Goal: Task Accomplishment & Management: Manage account settings

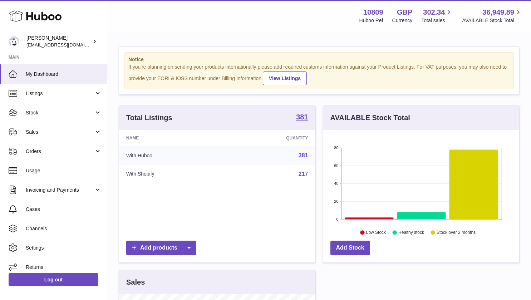
scroll to position [357673, 357588]
click at [36, 138] on link "Sales" at bounding box center [53, 131] width 107 height 19
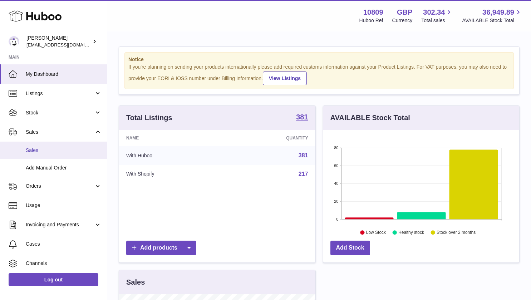
click at [48, 156] on link "Sales" at bounding box center [53, 151] width 107 height 18
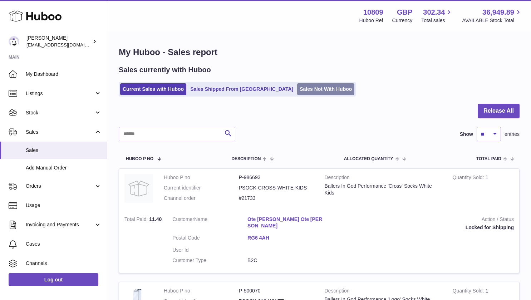
click at [297, 91] on link "Sales Not With Huboo" at bounding box center [325, 89] width 57 height 12
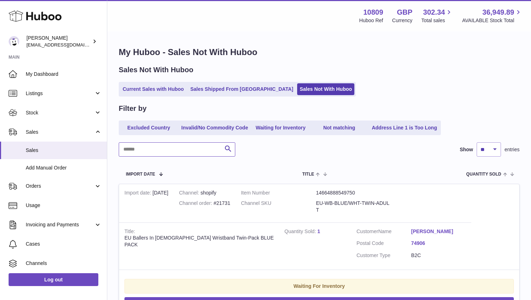
click at [180, 151] on input "text" at bounding box center [177, 149] width 117 height 14
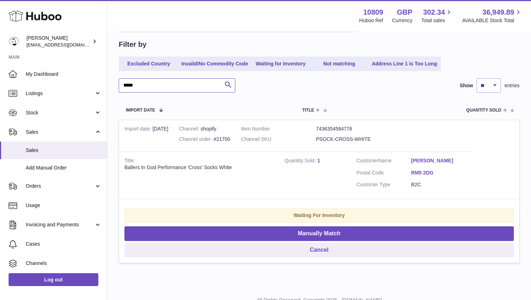
scroll to position [64, 0]
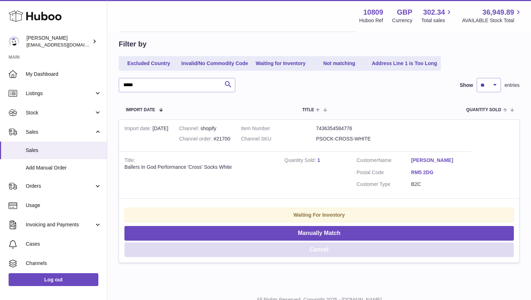
click at [308, 248] on button "Cancel" at bounding box center [320, 250] width 390 height 15
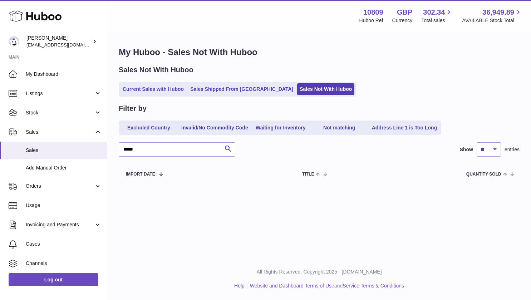
scroll to position [0, 0]
click at [155, 146] on input "*****" at bounding box center [177, 149] width 117 height 14
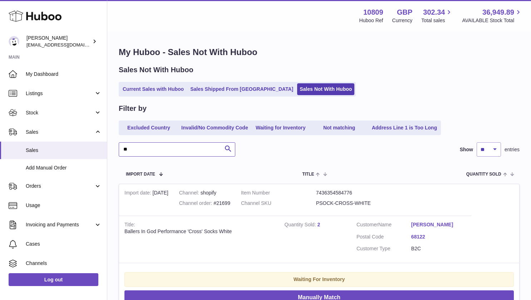
type input "*"
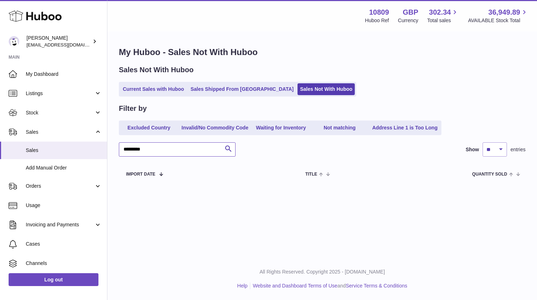
type input "*********"
drag, startPoint x: 155, startPoint y: 150, endPoint x: 64, endPoint y: 141, distance: 91.7
click at [64, 141] on div "Huboo John Bostock shop@ballersingod.com Main My Dashboard Listings Not with Hu…" at bounding box center [268, 150] width 537 height 300
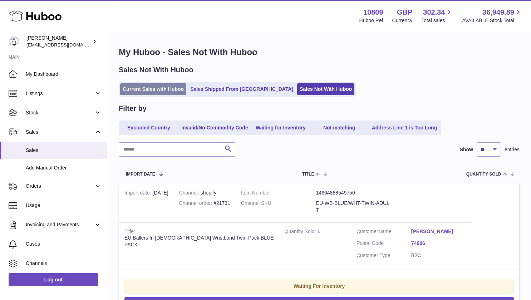
click at [162, 93] on link "Current Sales with Huboo" at bounding box center [153, 89] width 66 height 12
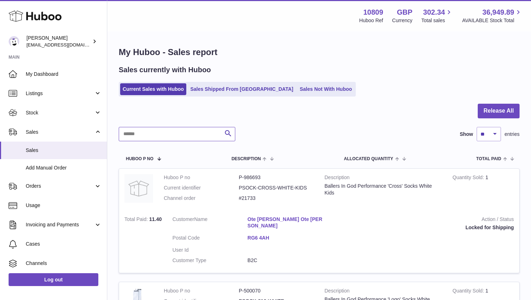
click at [154, 135] on input "text" at bounding box center [177, 134] width 117 height 14
type input "*****"
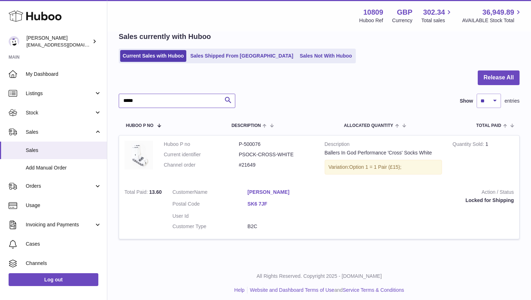
scroll to position [34, 0]
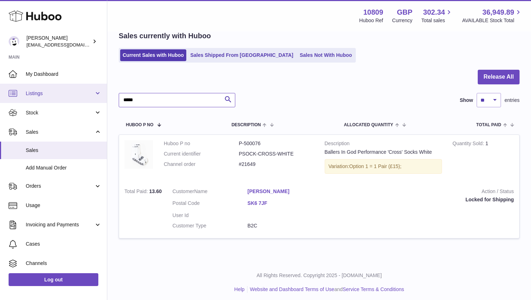
drag, startPoint x: 147, startPoint y: 103, endPoint x: 31, endPoint y: 94, distance: 116.7
click at [31, 94] on div "Huboo John Bostock shop@ballersingod.com Main My Dashboard Listings Not with Hu…" at bounding box center [265, 135] width 531 height 338
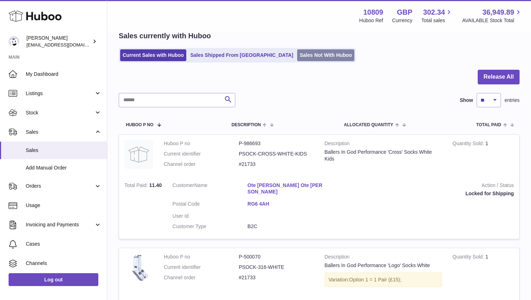
click at [307, 58] on link "Sales Not With Huboo" at bounding box center [325, 55] width 57 height 12
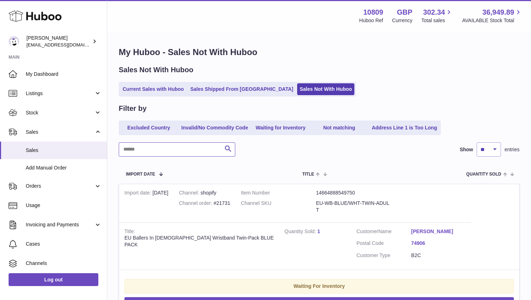
click at [167, 153] on input "text" at bounding box center [177, 149] width 117 height 14
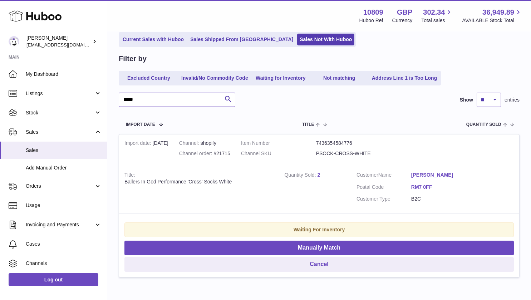
scroll to position [60, 0]
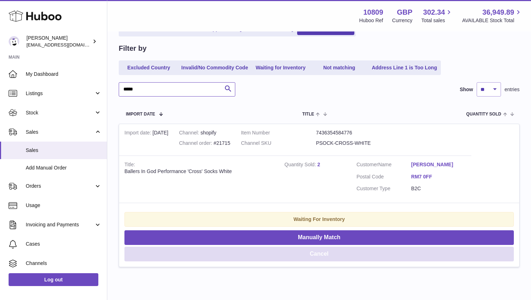
type input "*****"
click at [293, 254] on button "Cancel" at bounding box center [320, 254] width 390 height 15
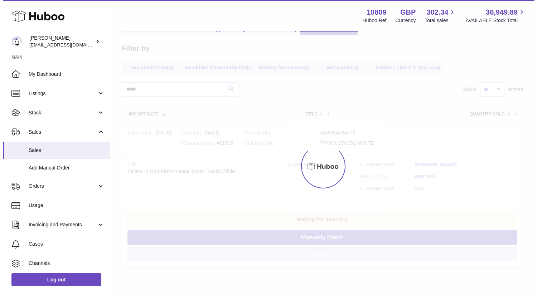
scroll to position [0, 0]
